Goal: Information Seeking & Learning: Learn about a topic

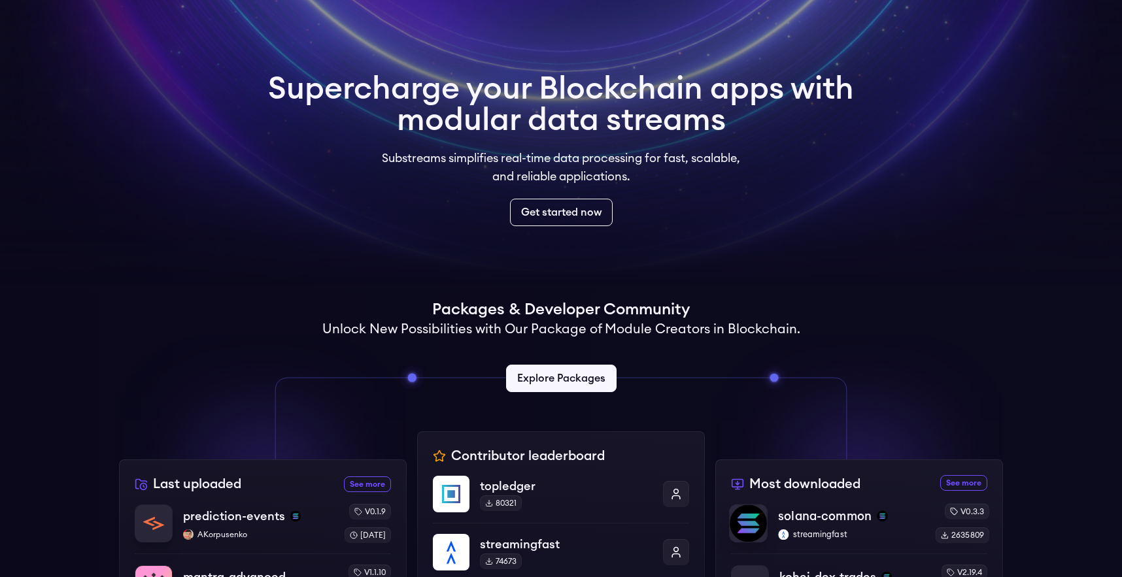
scroll to position [37, 0]
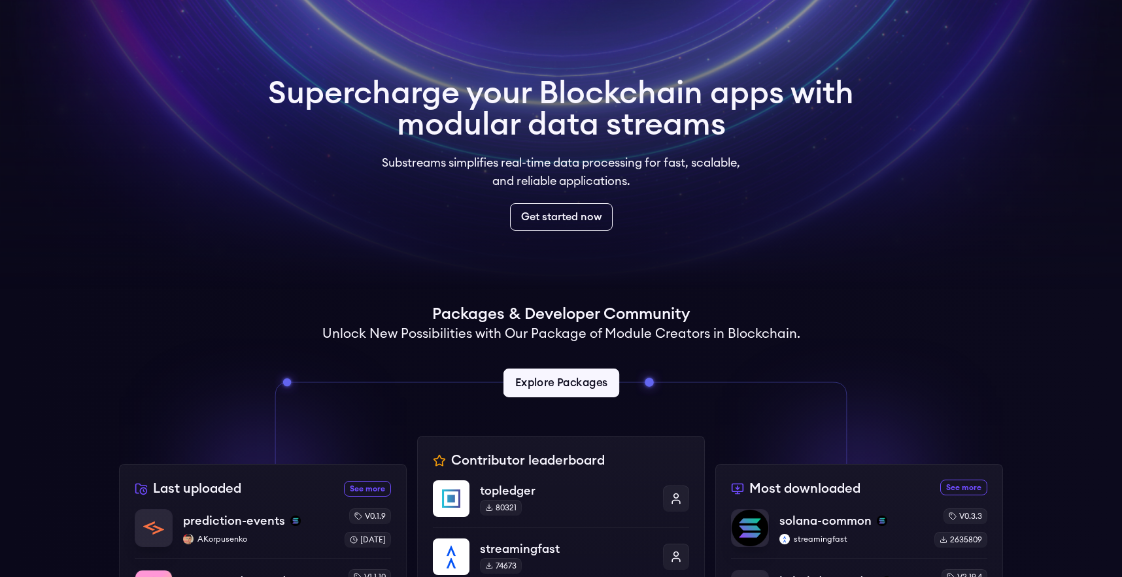
click at [596, 384] on link "Explore Packages" at bounding box center [561, 383] width 116 height 29
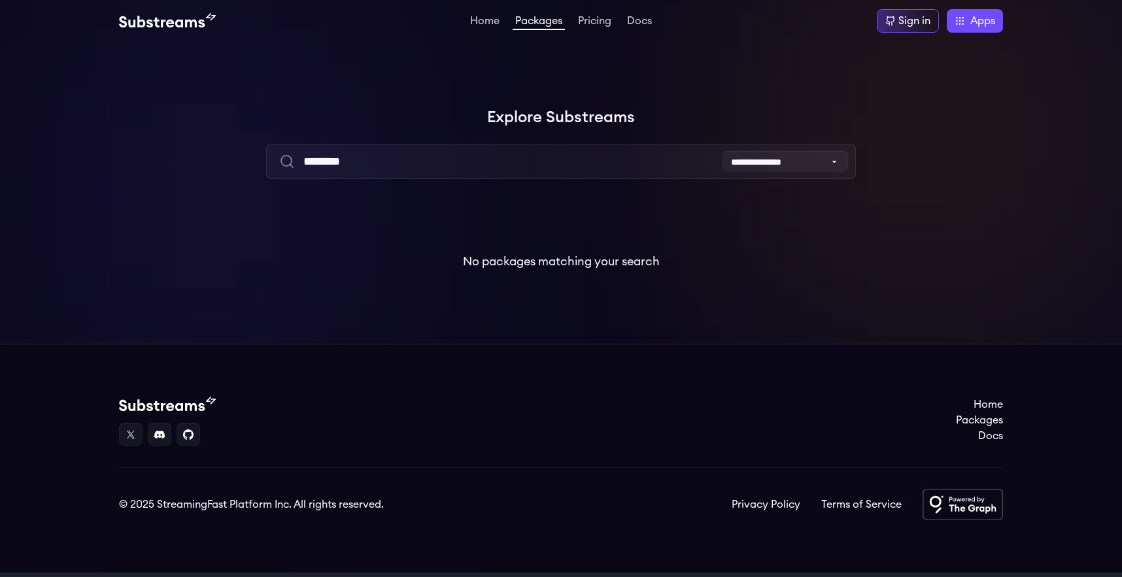
click at [492, 176] on input "********" at bounding box center [560, 161] width 589 height 35
click at [492, 167] on input "********" at bounding box center [560, 161] width 589 height 35
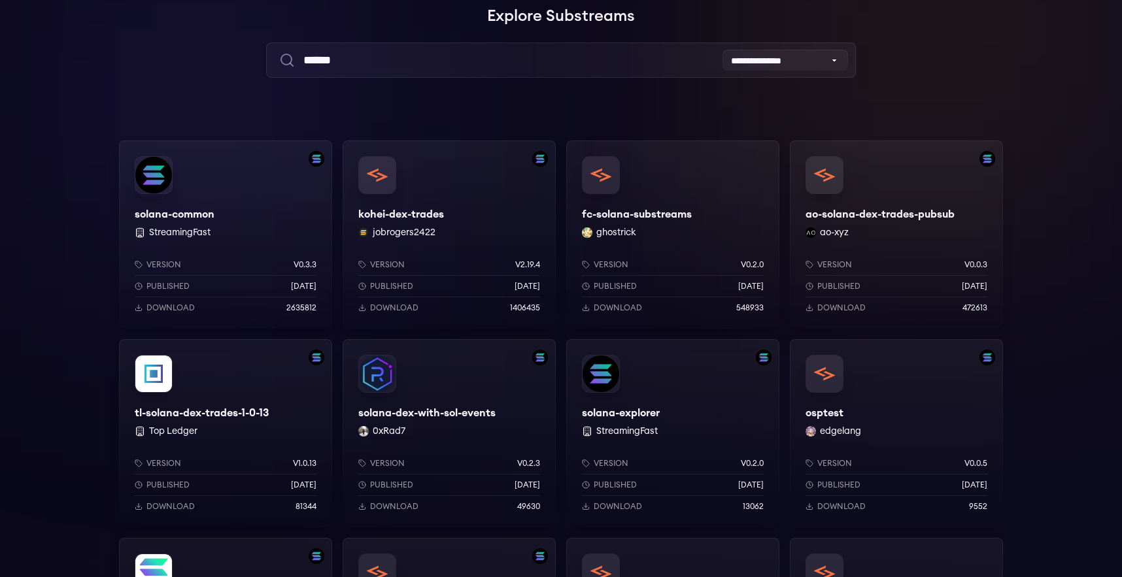
scroll to position [109, 0]
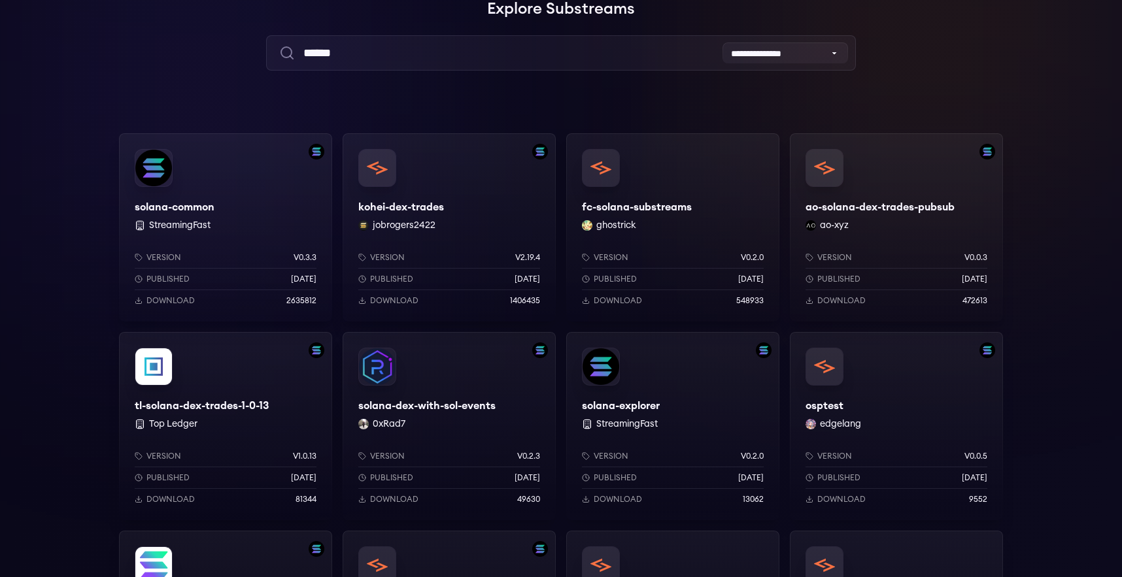
type input "******"
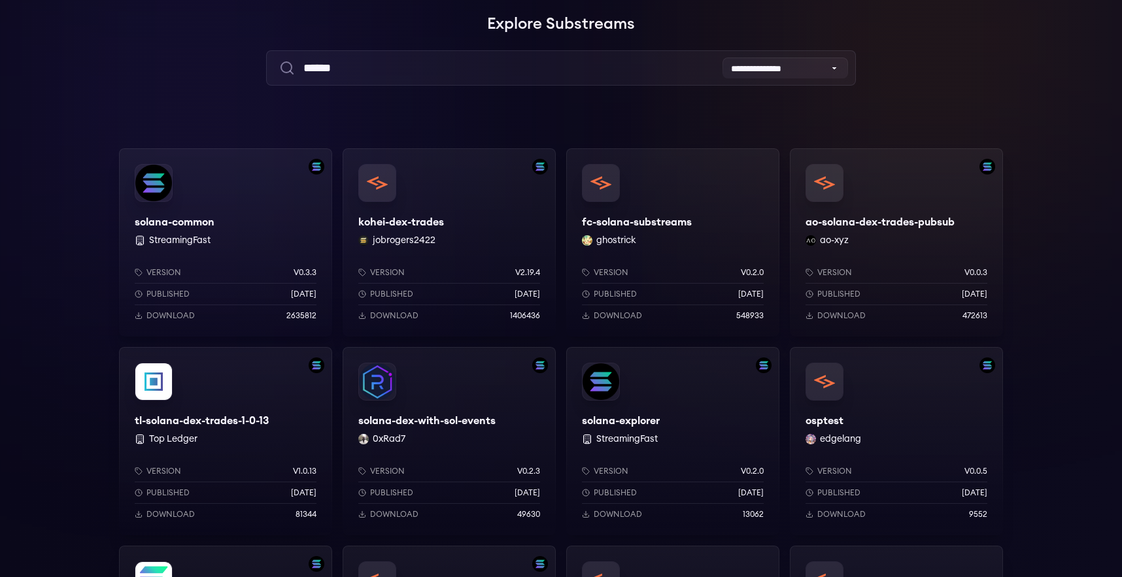
scroll to position [89, 0]
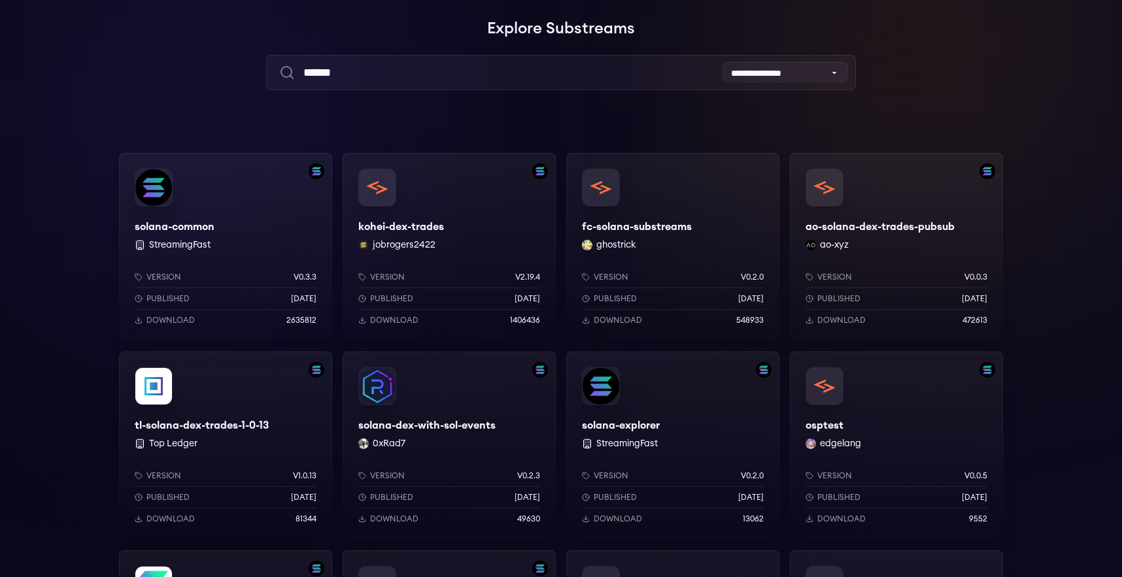
click at [227, 217] on div "solana-common StreamingFast Version v0.3.3 Published 6 months ago Download 2635…" at bounding box center [225, 247] width 213 height 188
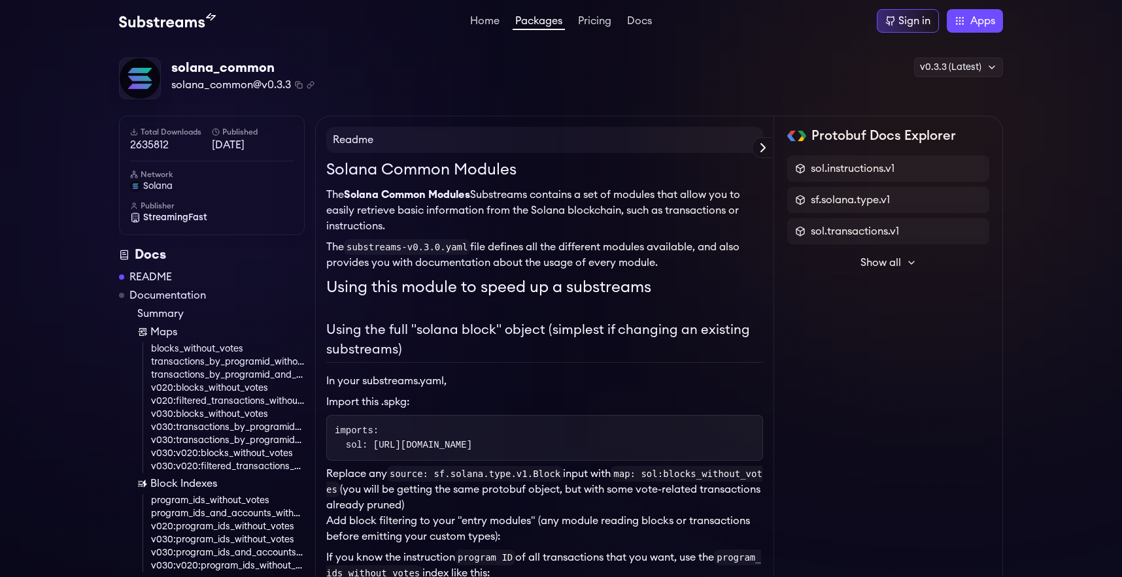
click at [354, 329] on h2 "Using the full "solana block" object (simplest if changing an existing substrea…" at bounding box center [544, 341] width 437 height 42
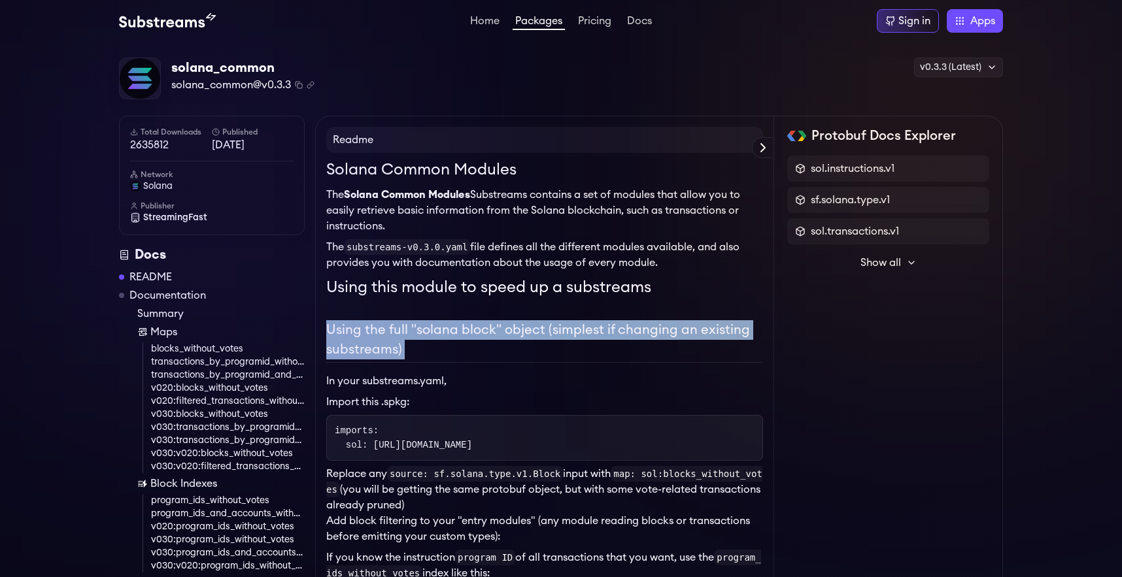
drag, startPoint x: 354, startPoint y: 329, endPoint x: 465, endPoint y: 348, distance: 113.4
click at [465, 348] on h2 "Using the full "solana block" object (simplest if changing an existing substrea…" at bounding box center [544, 341] width 437 height 42
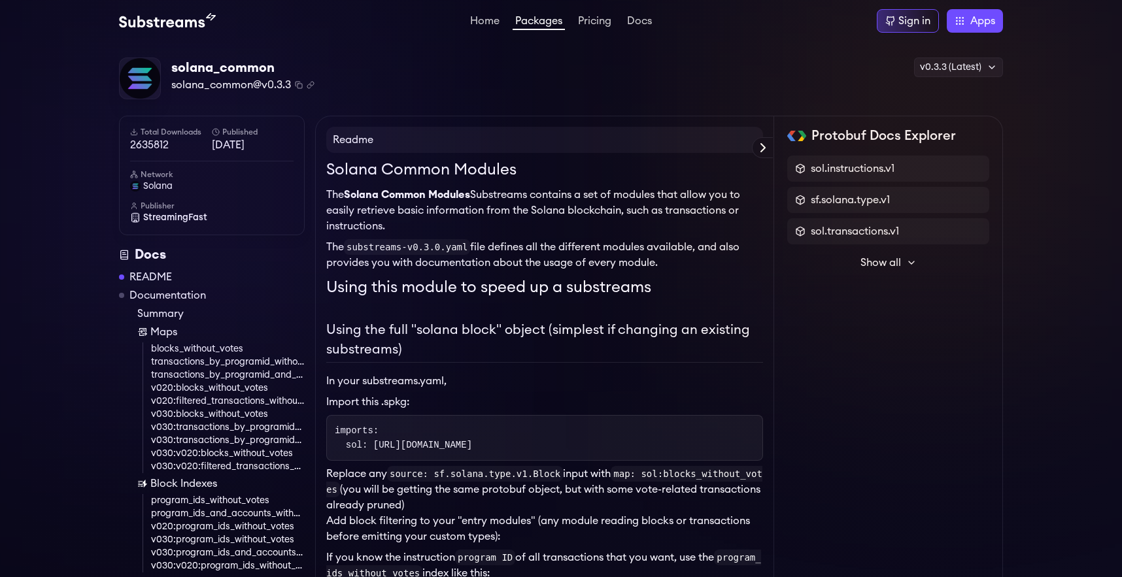
click at [465, 348] on h2 "Using the full "solana block" object (simplest if changing an existing substrea…" at bounding box center [544, 341] width 437 height 42
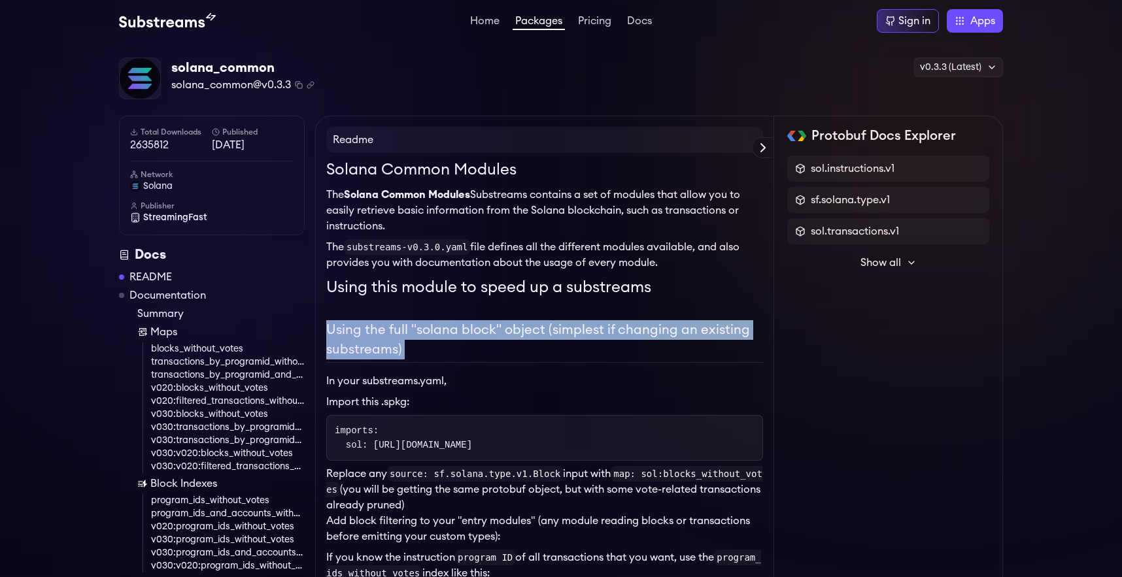
click at [465, 348] on h2 "Using the full "solana block" object (simplest if changing an existing substrea…" at bounding box center [544, 341] width 437 height 42
click at [413, 354] on h2 "Using the full "solana block" object (simplest if changing an existing substrea…" at bounding box center [544, 341] width 437 height 42
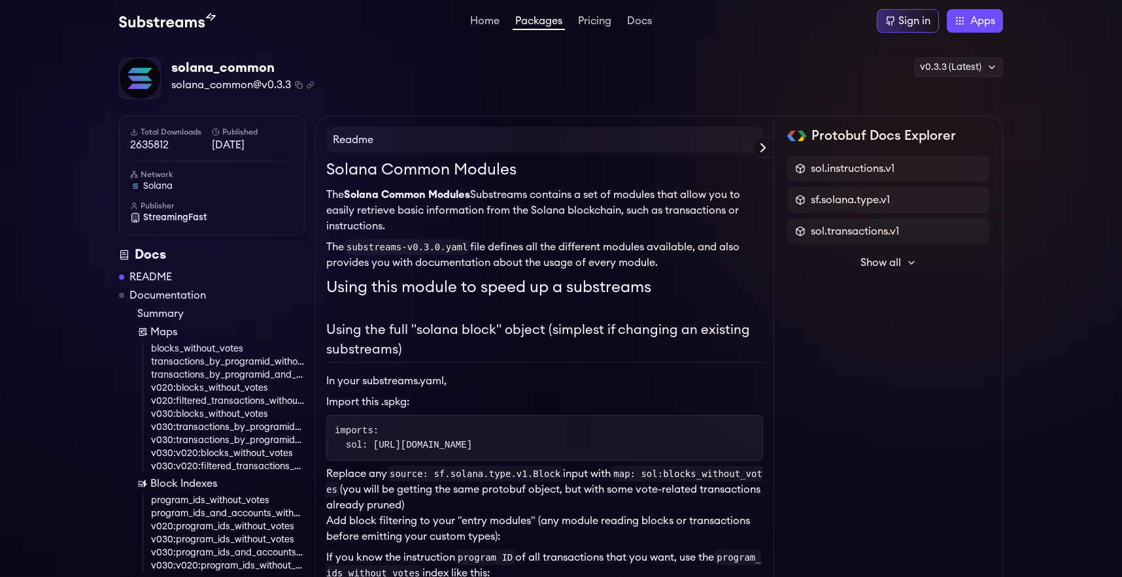
click at [154, 146] on span "2635812" at bounding box center [171, 145] width 82 height 16
drag, startPoint x: 154, startPoint y: 146, endPoint x: 127, endPoint y: 118, distance: 38.4
click at [127, 118] on div "Total Downloads 2635812 Published 6 months ago Network solana Publisher Streami…" at bounding box center [212, 176] width 186 height 120
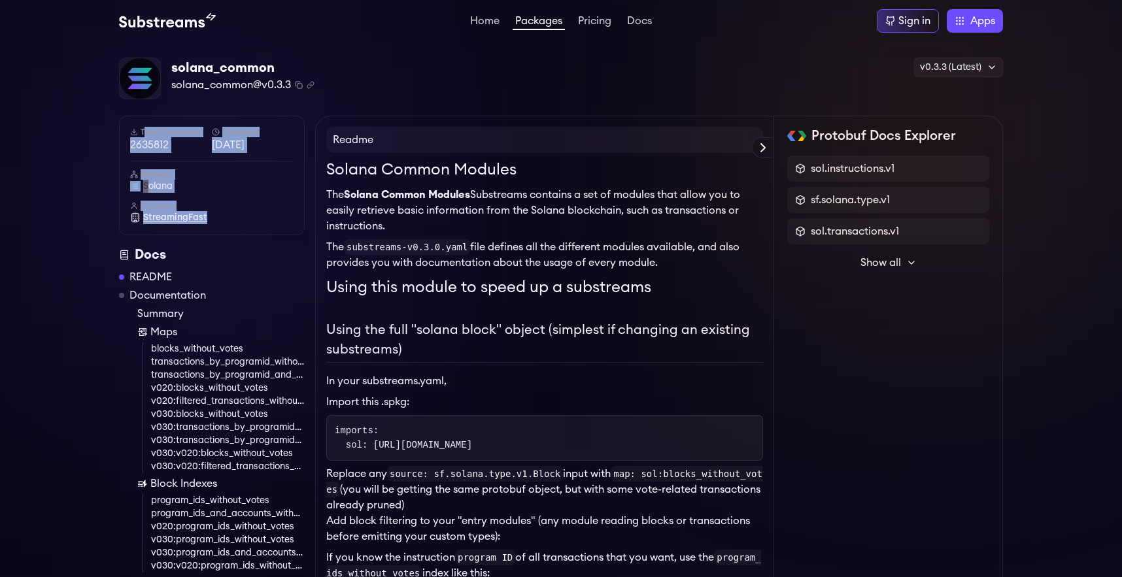
drag, startPoint x: 127, startPoint y: 118, endPoint x: 244, endPoint y: 218, distance: 153.0
click at [244, 218] on div "Total Downloads 2635812 Published 6 months ago Network solana Publisher Streami…" at bounding box center [212, 176] width 186 height 120
click at [244, 218] on link "StreamingFast" at bounding box center [211, 217] width 163 height 13
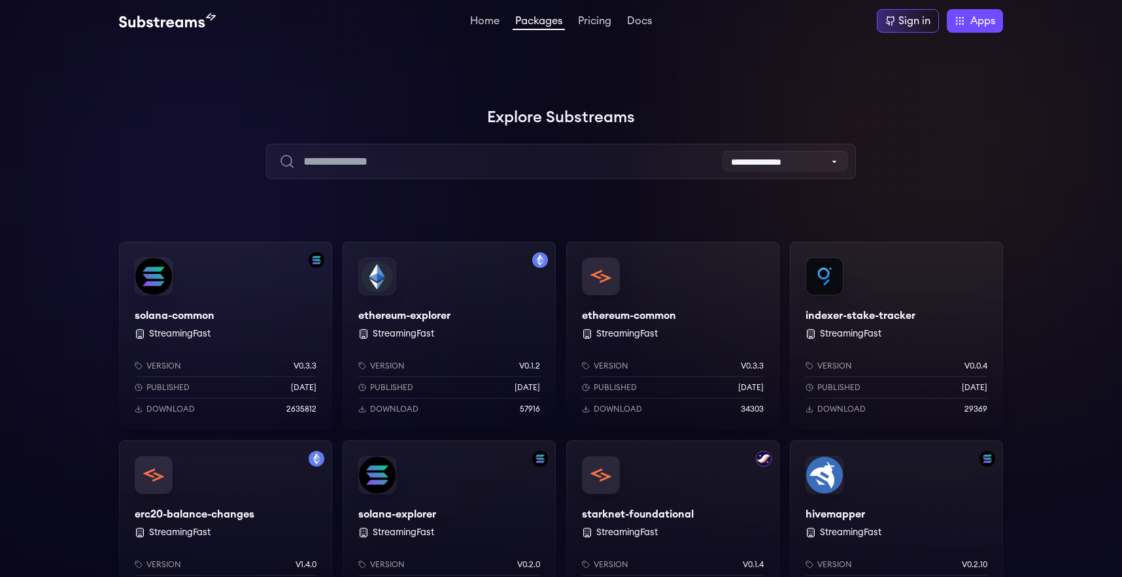
click at [143, 112] on div at bounding box center [196, 196] width 392 height 392
